Goal: Information Seeking & Learning: Learn about a topic

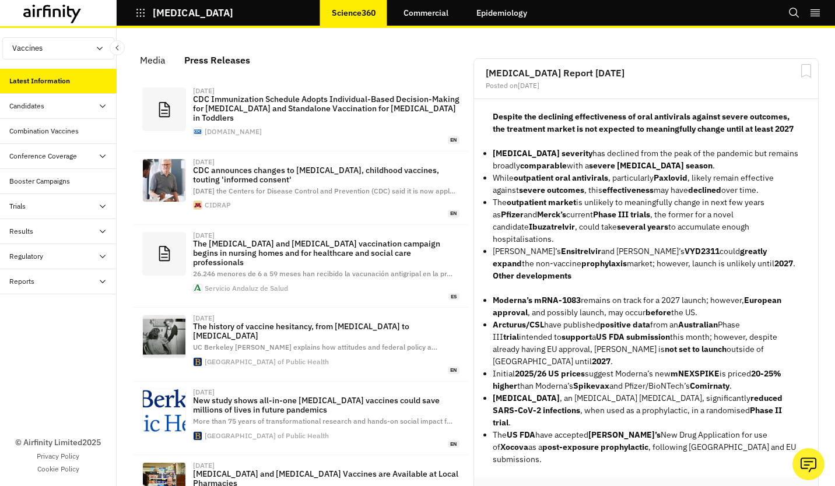
scroll to position [771, 340]
click at [482, 15] on link "Epidemiology" at bounding box center [502, 13] width 74 height 28
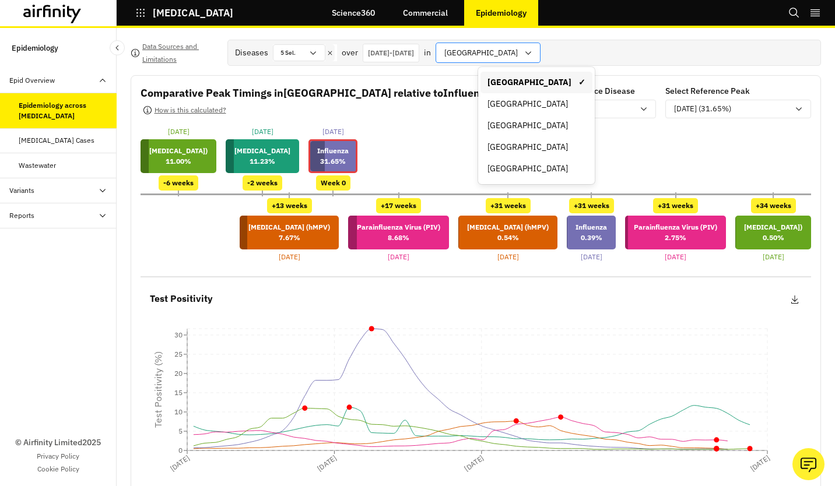
click at [524, 59] on div "United States of America" at bounding box center [479, 52] width 87 height 19
click at [19, 144] on div "Respiratory Disease Cases" at bounding box center [57, 140] width 76 height 10
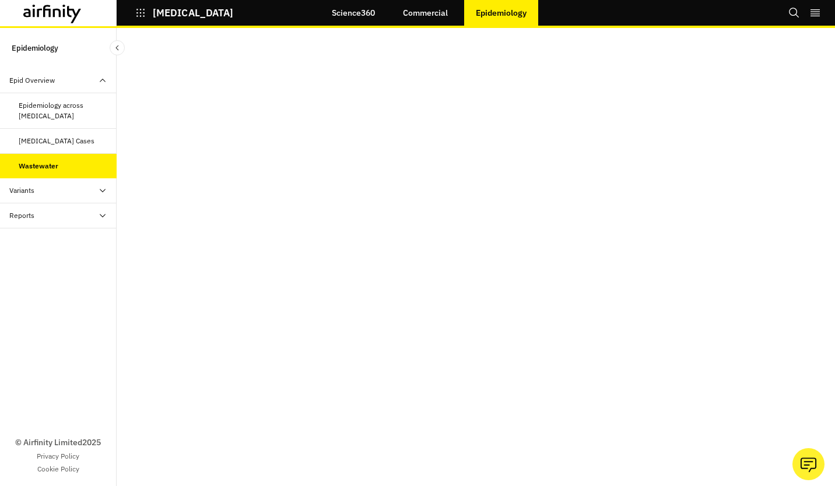
scroll to position [199, 0]
click at [57, 188] on div "Variants" at bounding box center [62, 190] width 107 height 10
click at [164, 10] on p "COVID-19" at bounding box center [193, 13] width 80 height 10
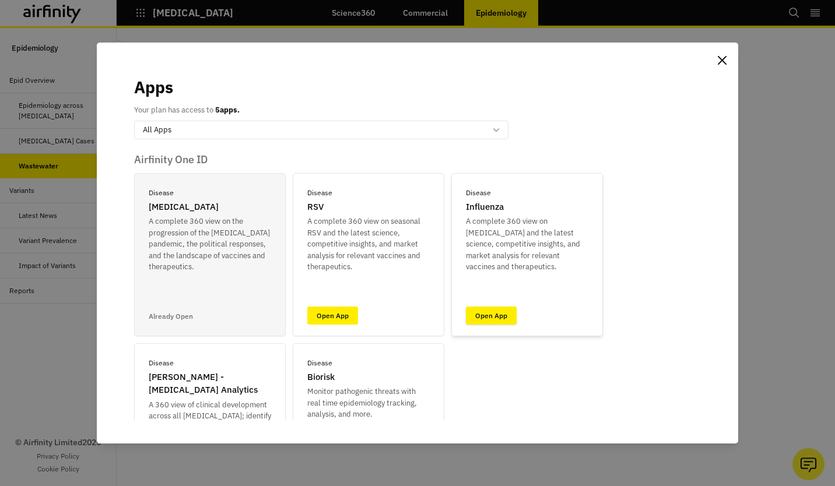
click at [489, 311] on link "Open App" at bounding box center [491, 316] width 51 height 18
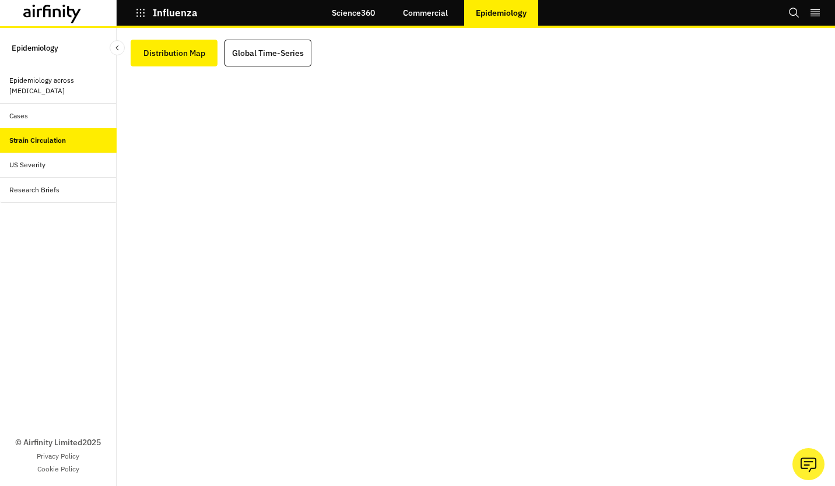
scroll to position [23, 0]
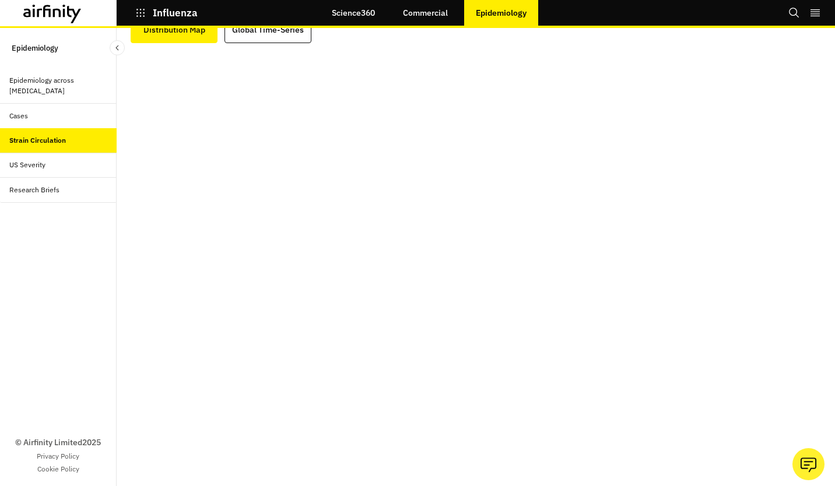
click at [10, 175] on div "US Severity" at bounding box center [58, 165] width 117 height 25
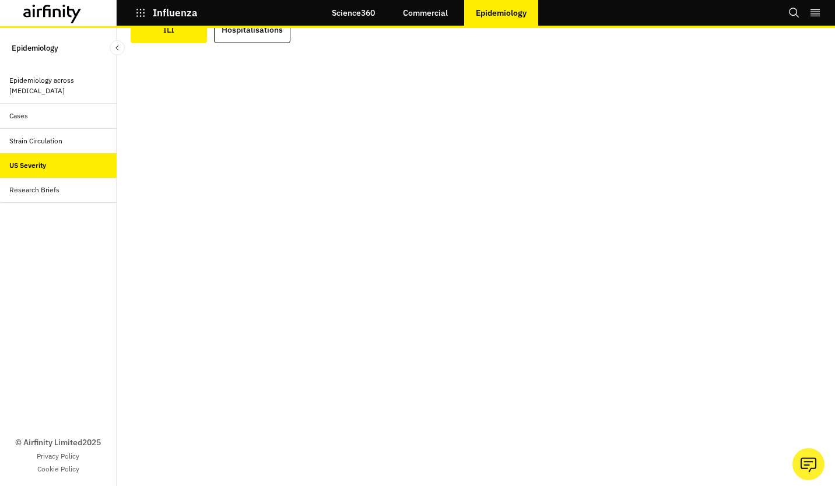
click at [47, 189] on div "Research Briefs" at bounding box center [34, 190] width 50 height 10
